Goal: Task Accomplishment & Management: Manage account settings

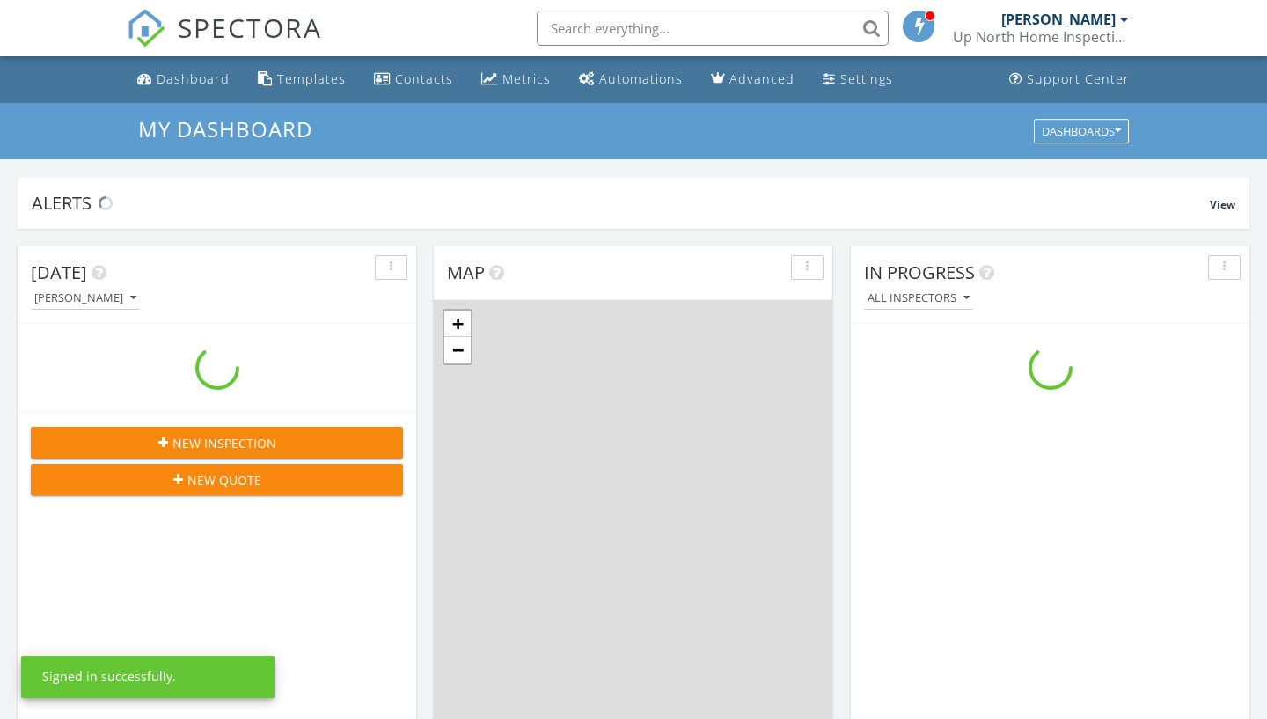
scroll to position [1602, 1268]
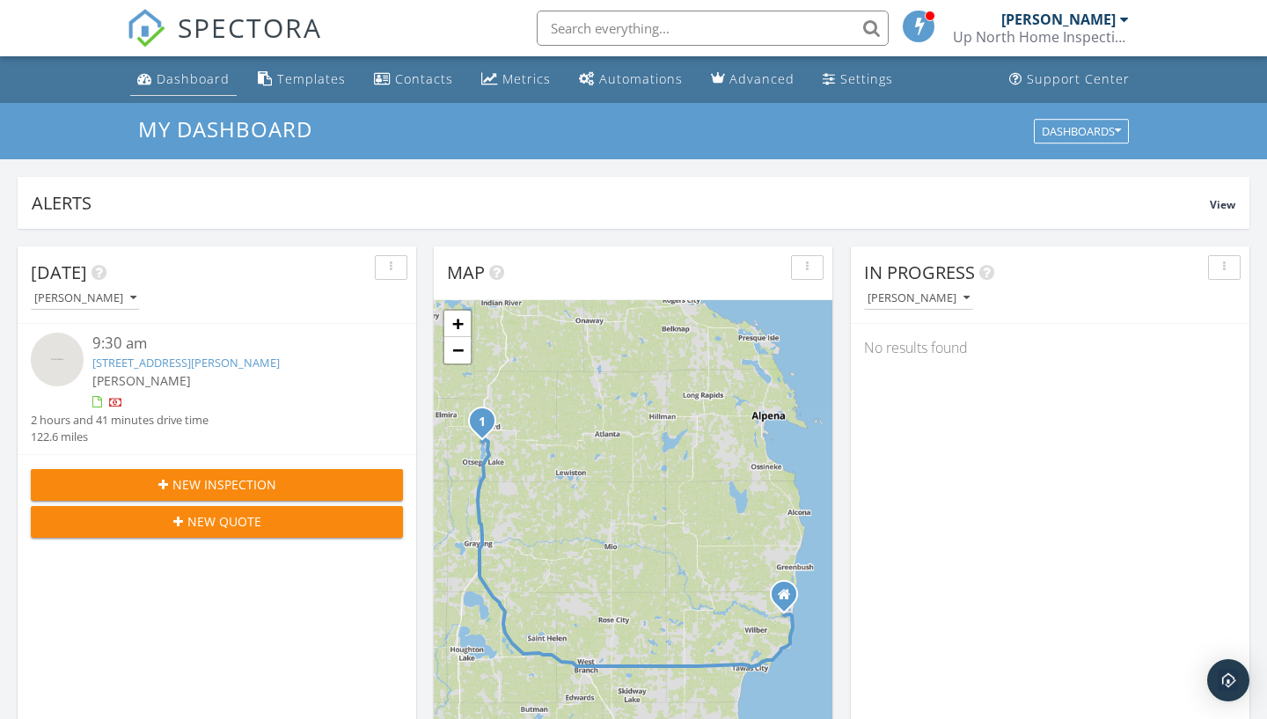
click at [215, 85] on div "Dashboard" at bounding box center [193, 78] width 73 height 17
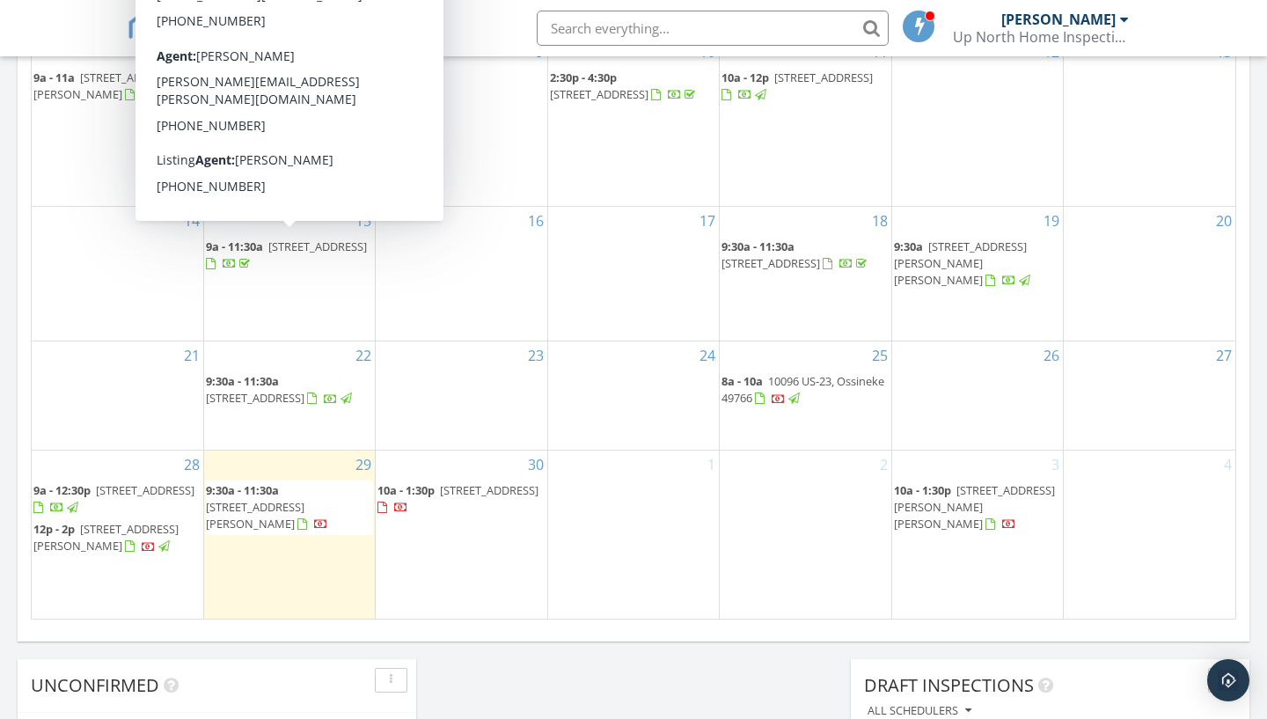
scroll to position [997, 0]
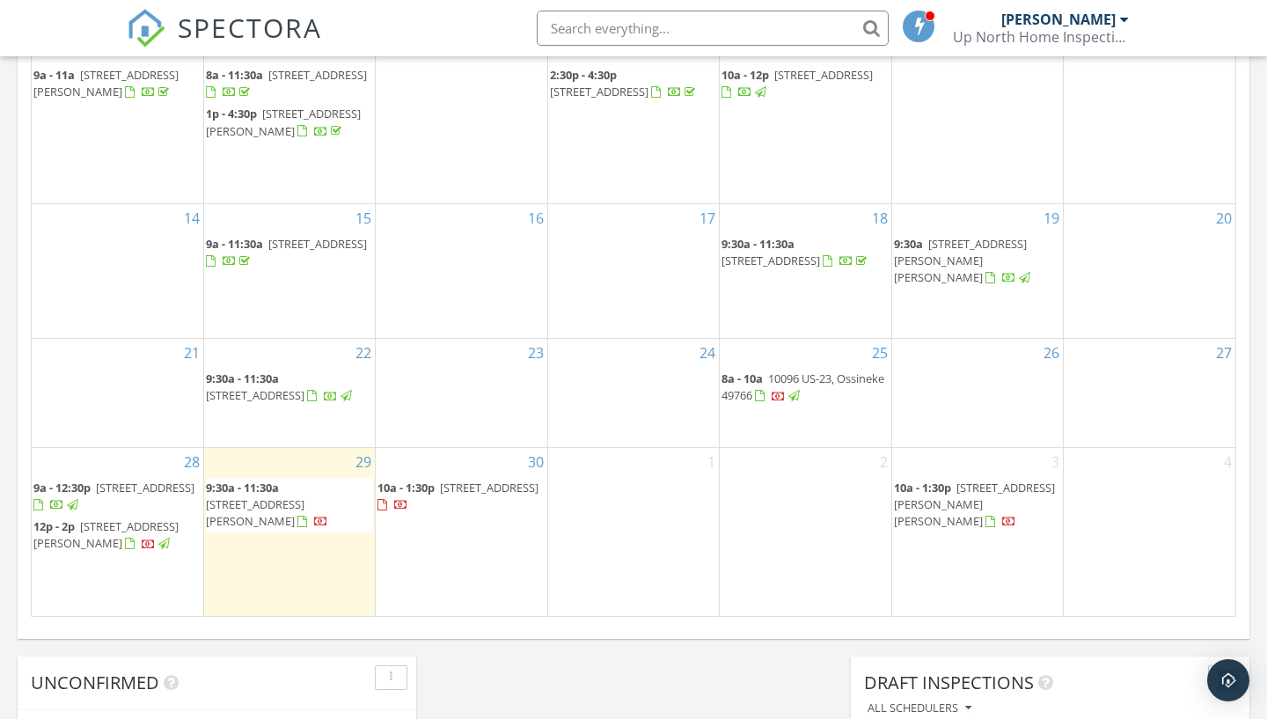
click at [96, 495] on span "[STREET_ADDRESS]" at bounding box center [145, 487] width 99 height 16
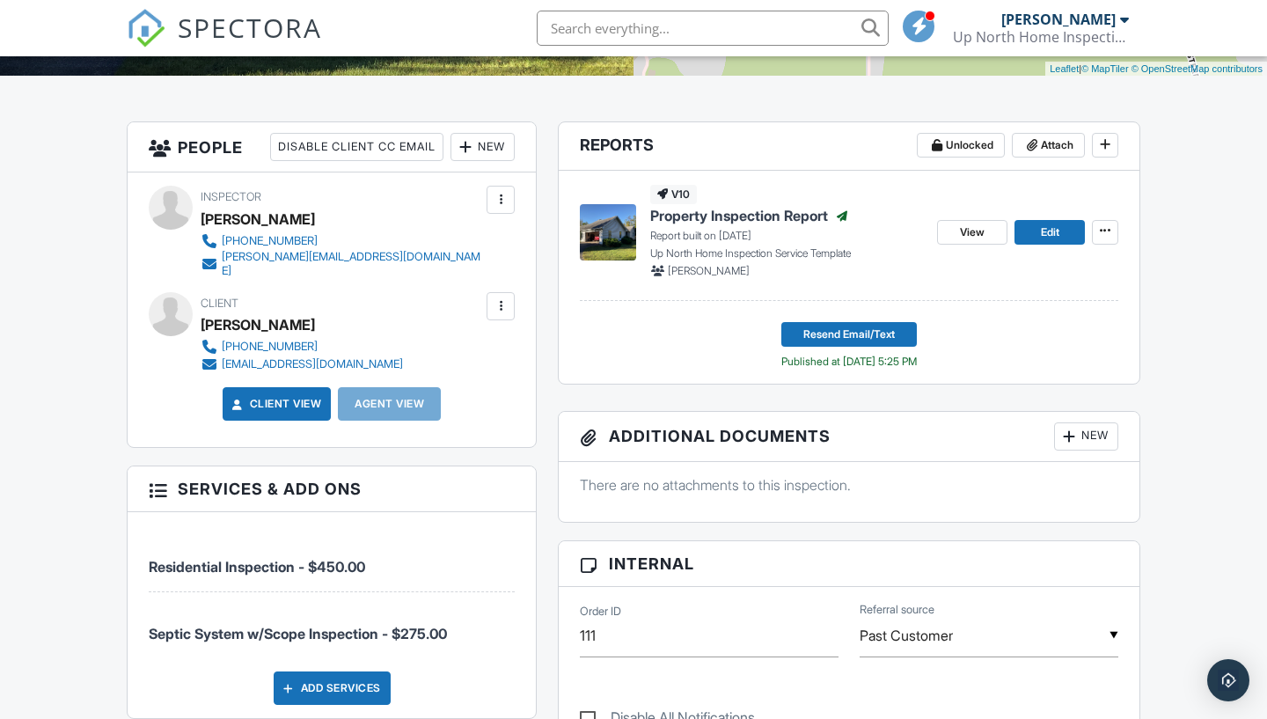
scroll to position [394, 0]
click at [689, 230] on p "Report built on [DATE]" at bounding box center [786, 236] width 273 height 16
click at [737, 223] on span "Property Inspection Report" at bounding box center [739, 215] width 178 height 19
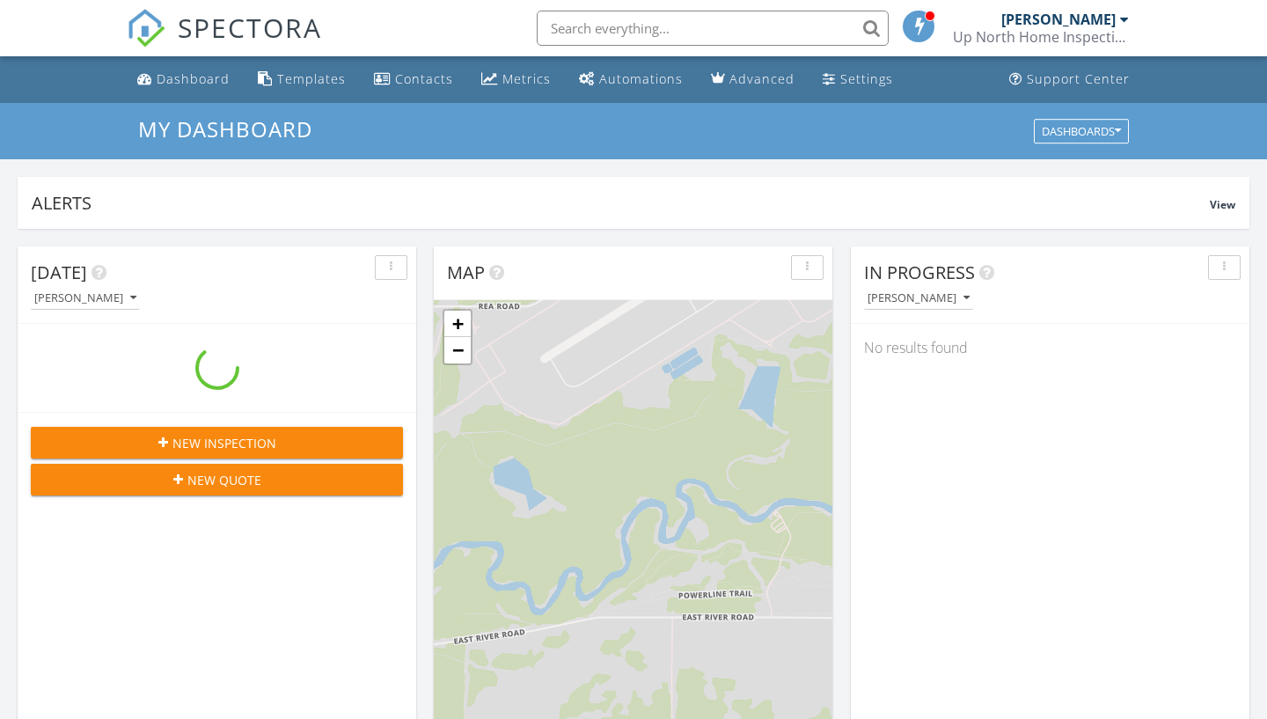
scroll to position [1602, 1268]
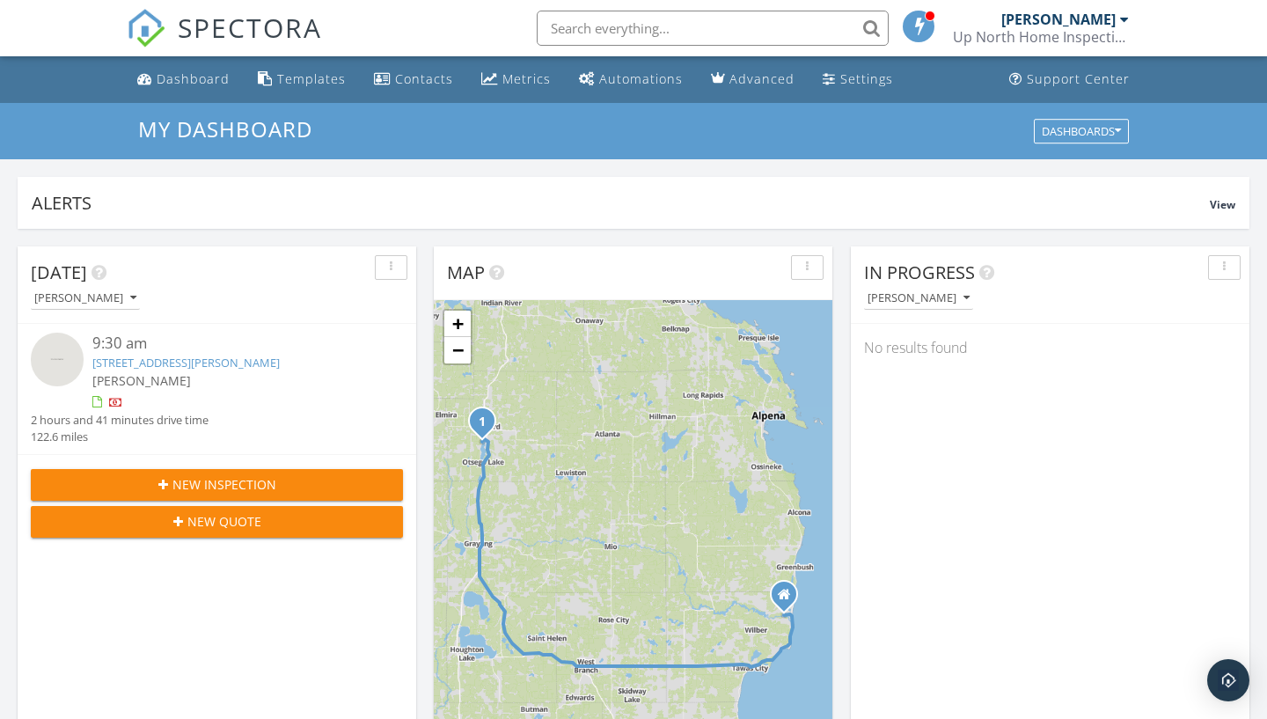
click at [1121, 26] on div "[PERSON_NAME]" at bounding box center [1065, 20] width 128 height 18
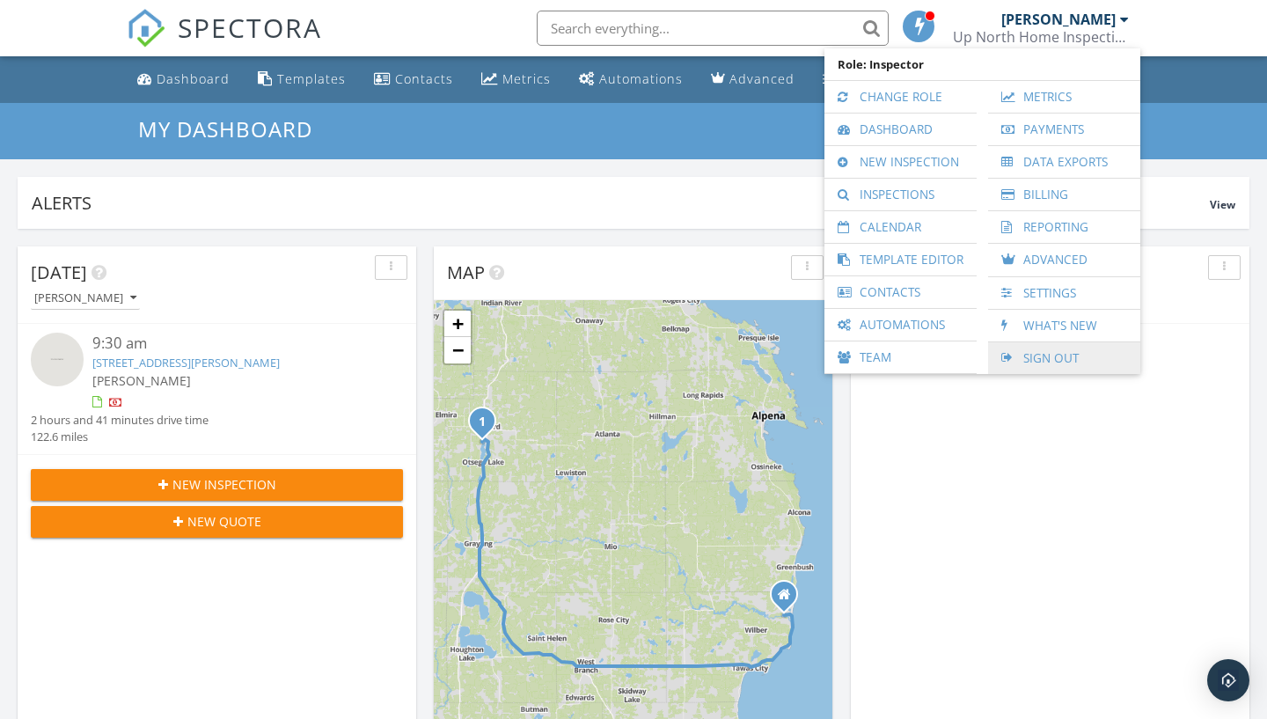
click at [1054, 356] on link "Sign Out" at bounding box center [1064, 358] width 135 height 32
